Goal: Transaction & Acquisition: Subscribe to service/newsletter

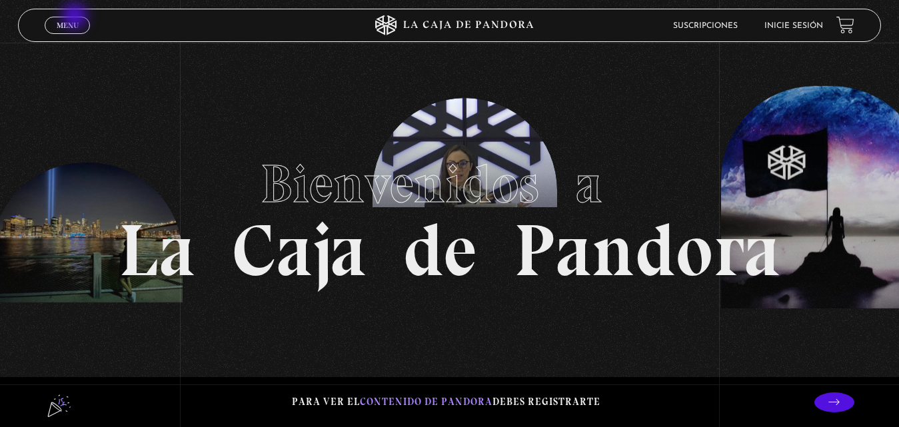
click at [76, 17] on link "Menu Cerrar" at bounding box center [67, 25] width 45 height 17
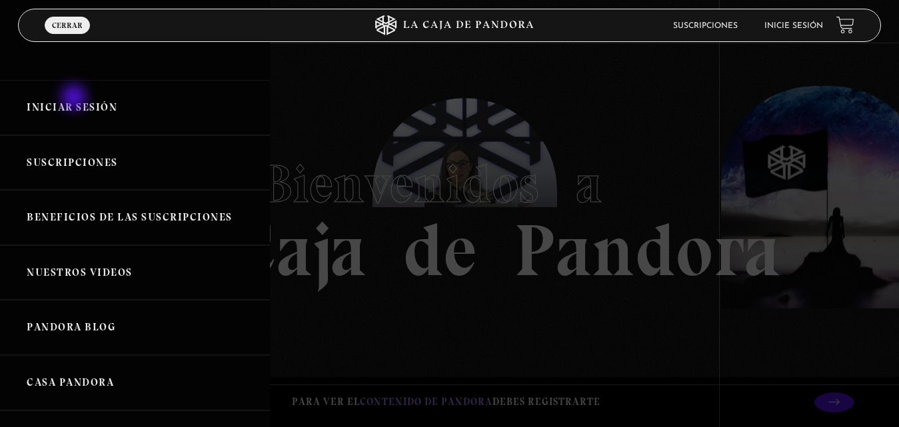
click at [75, 99] on link "Iniciar Sesión" at bounding box center [135, 107] width 270 height 55
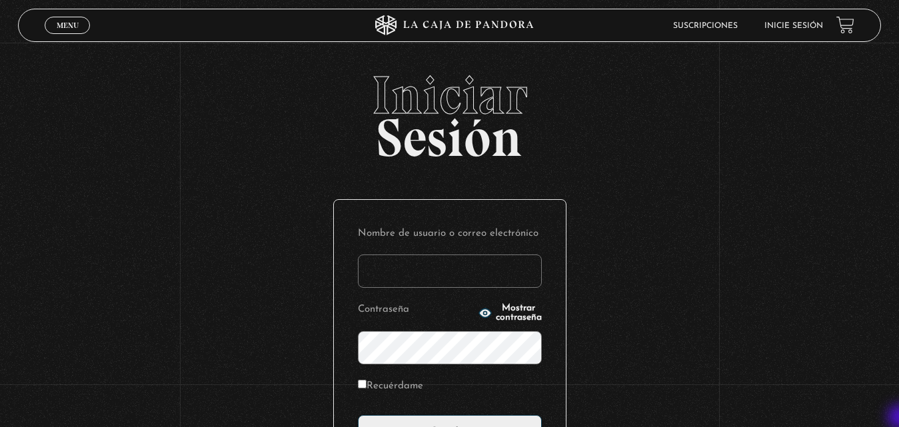
type input "[EMAIL_ADDRESS][DOMAIN_NAME]"
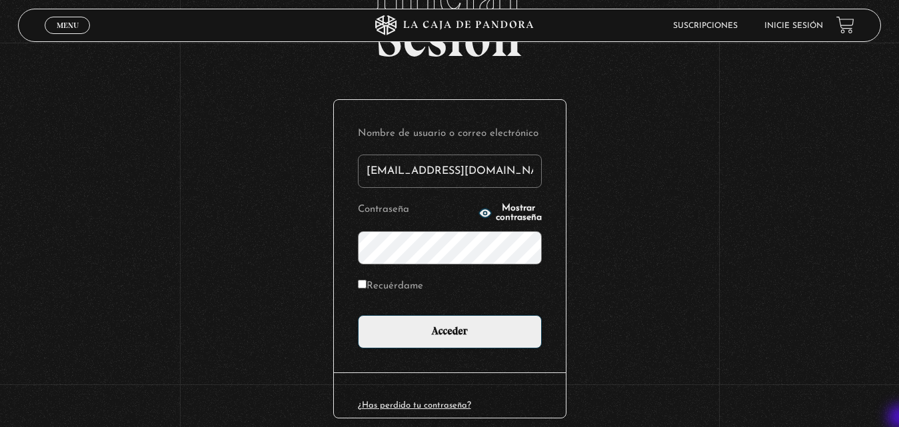
scroll to position [107, 0]
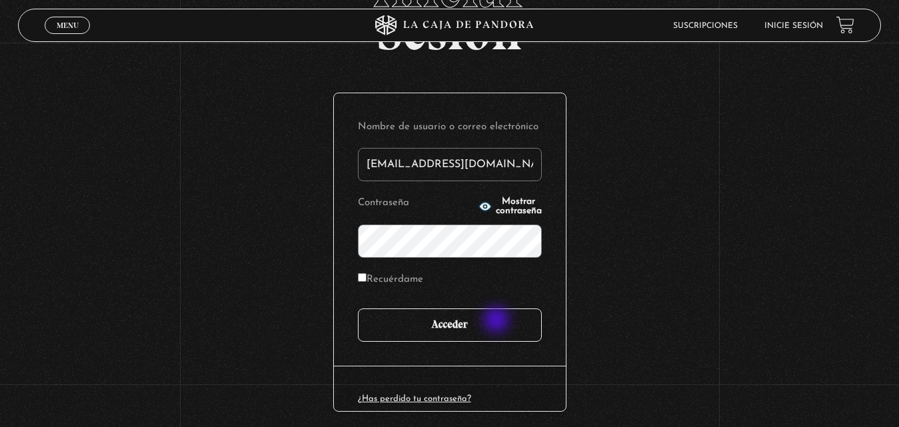
click at [498, 321] on input "Acceder" at bounding box center [450, 324] width 184 height 33
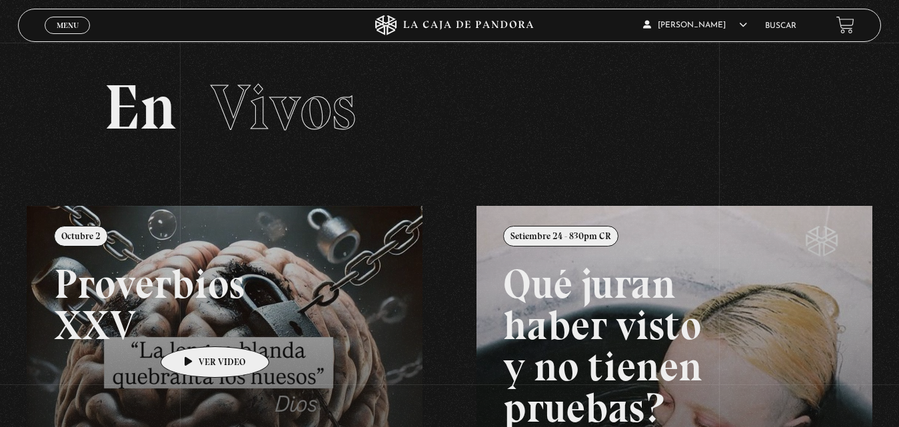
click at [194, 326] on link at bounding box center [476, 419] width 899 height 427
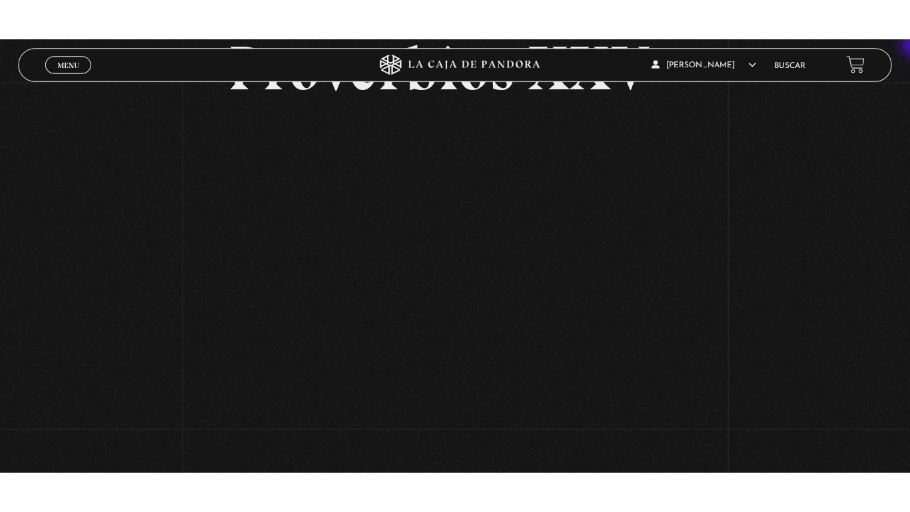
scroll to position [113, 0]
